Goal: Transaction & Acquisition: Purchase product/service

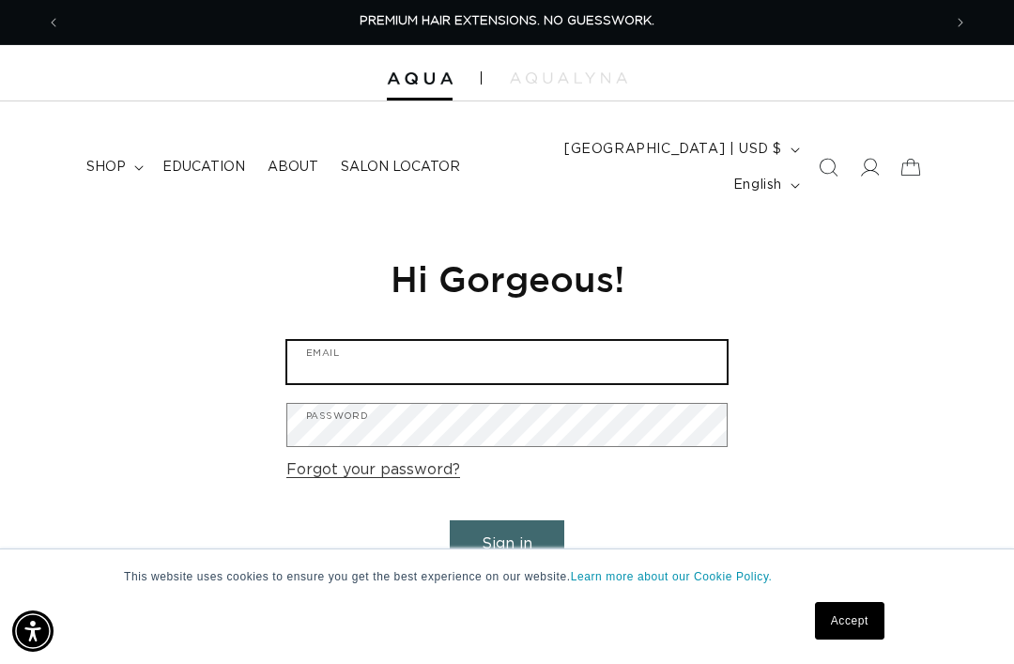
type input "maddygreen141@yahoo.com"
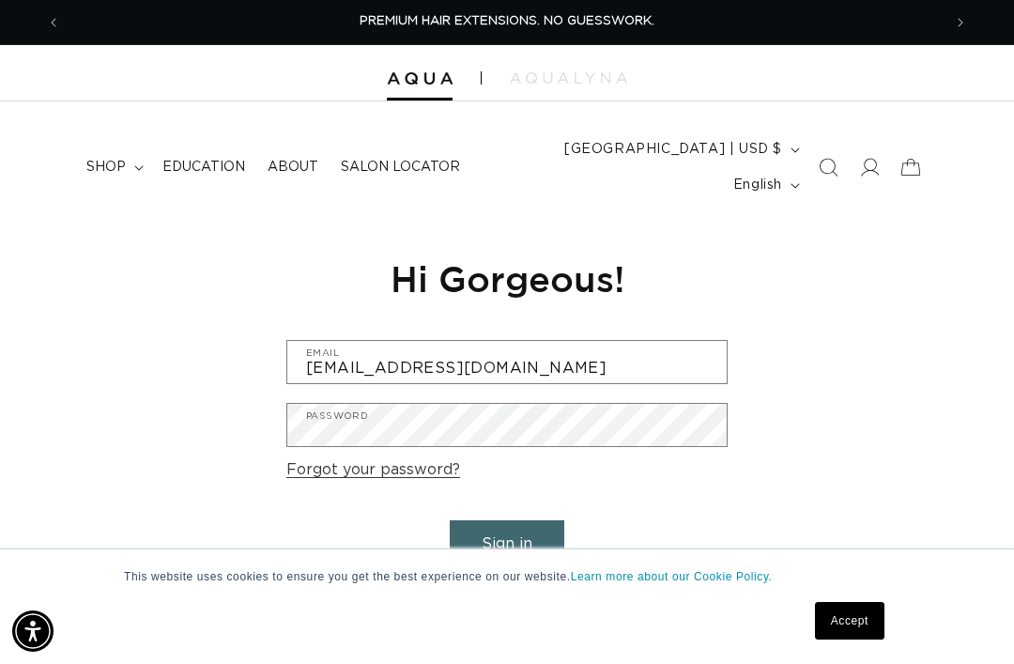
click at [507, 520] on button "Sign in" at bounding box center [507, 544] width 115 height 48
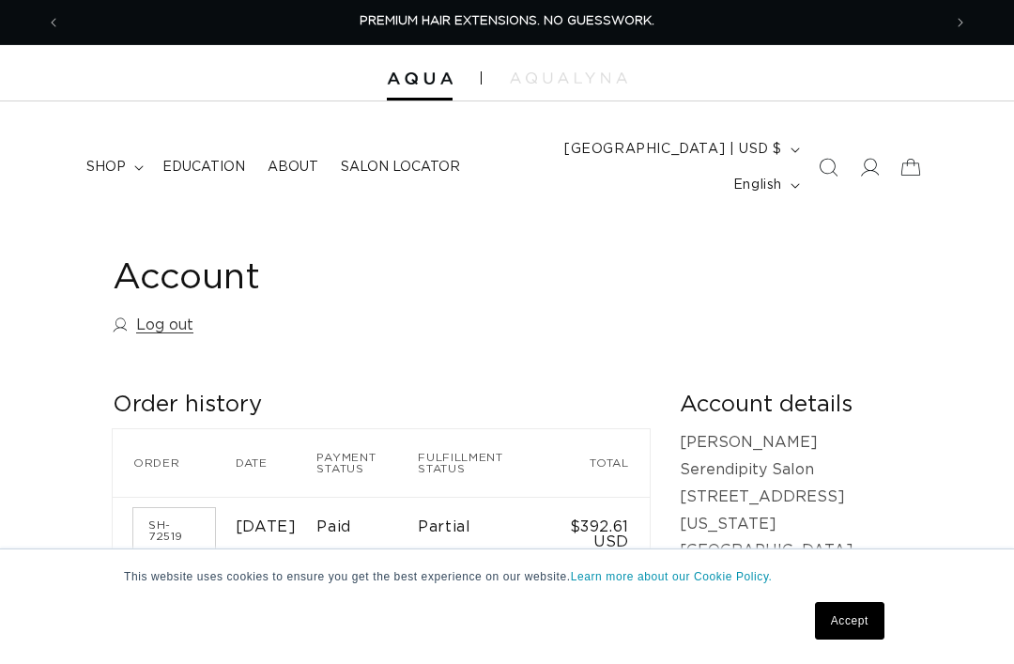
click at [96, 159] on span "shop" at bounding box center [105, 167] width 39 height 17
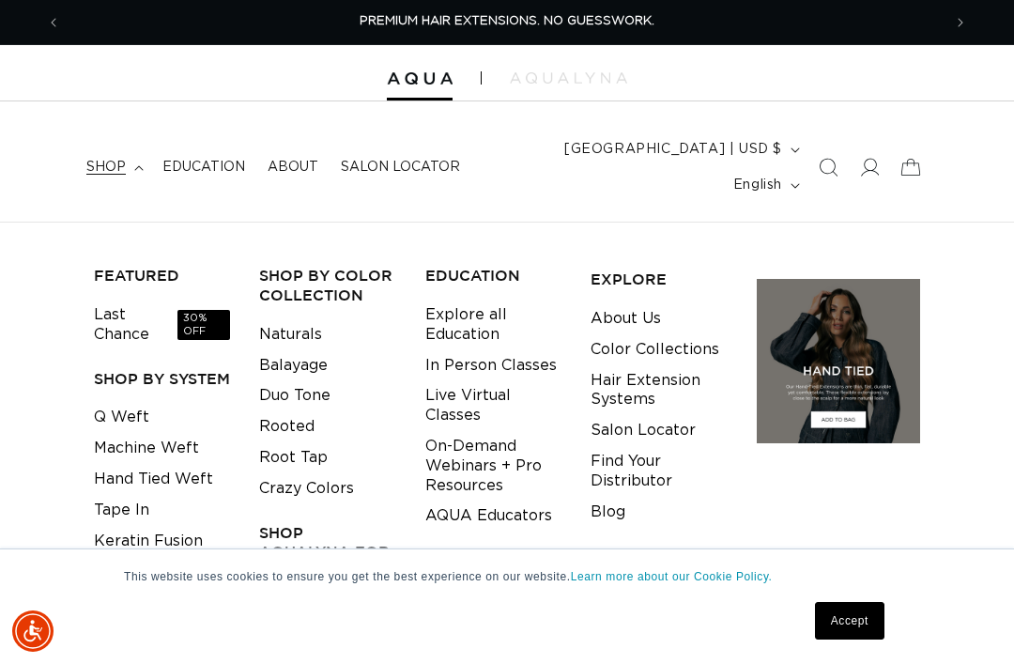
click at [114, 402] on link "Q Weft" at bounding box center [121, 417] width 55 height 31
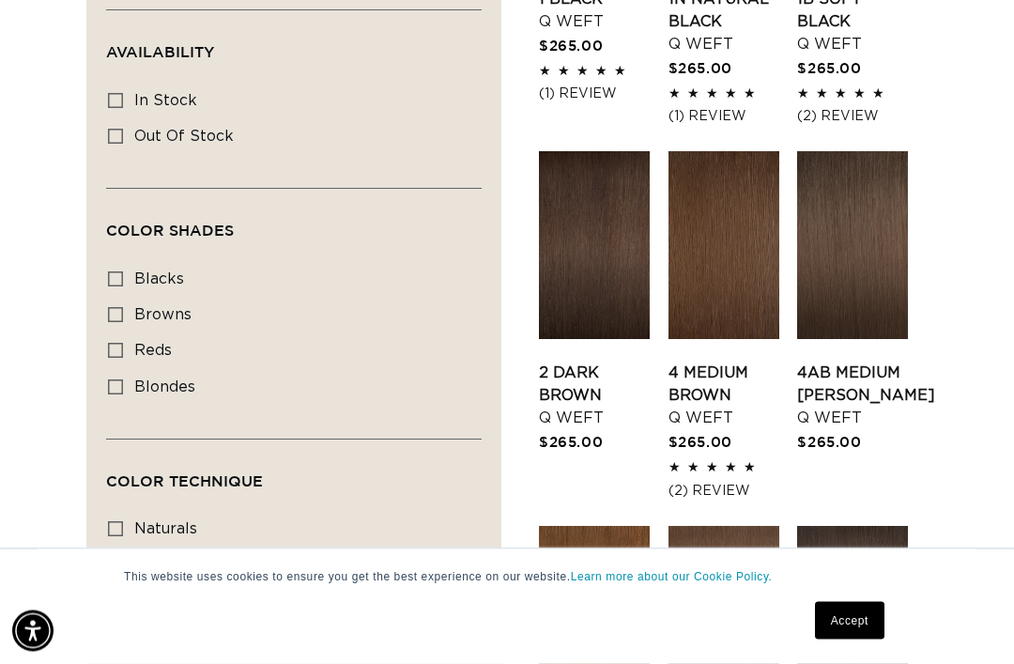
scroll to position [924, 0]
click at [584, 362] on link "2 Dark Brown Q Weft" at bounding box center [594, 396] width 111 height 68
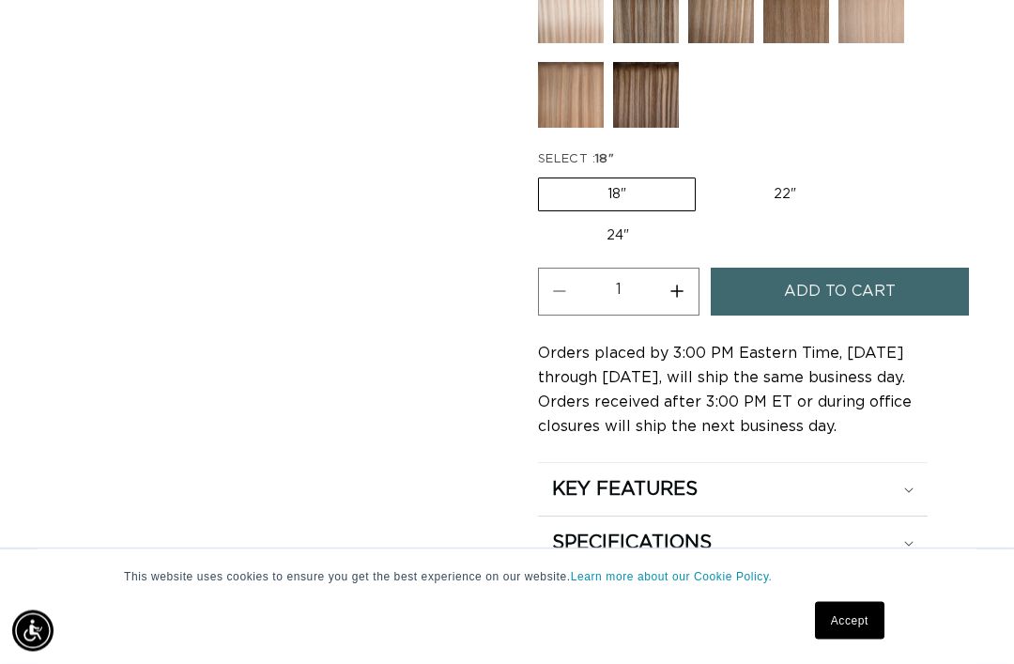
scroll to position [1165, 0]
click at [785, 279] on span "Add to cart" at bounding box center [840, 292] width 112 height 48
